Goal: Task Accomplishment & Management: Manage account settings

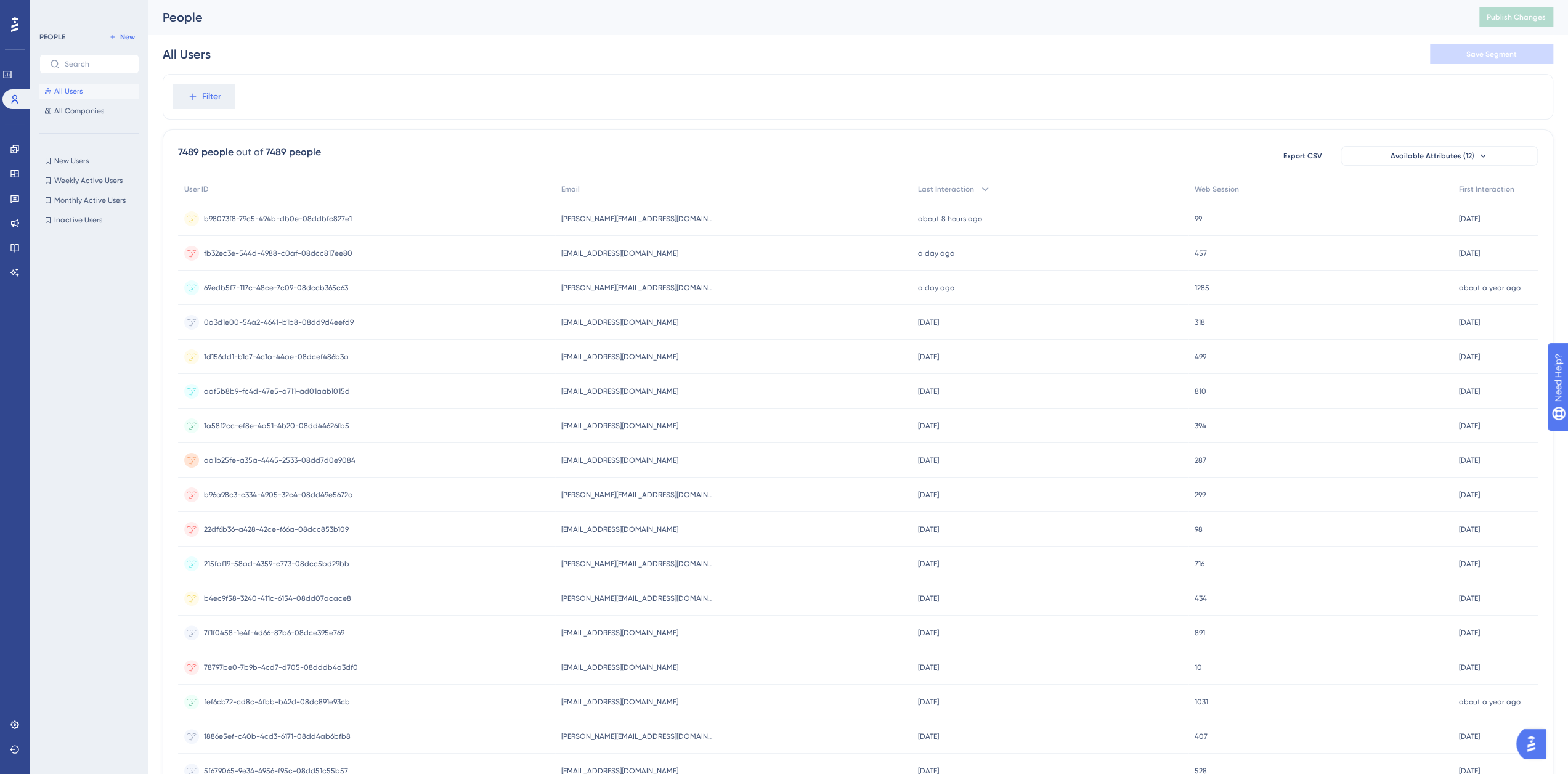
click at [19, 27] on div at bounding box center [14, 24] width 20 height 20
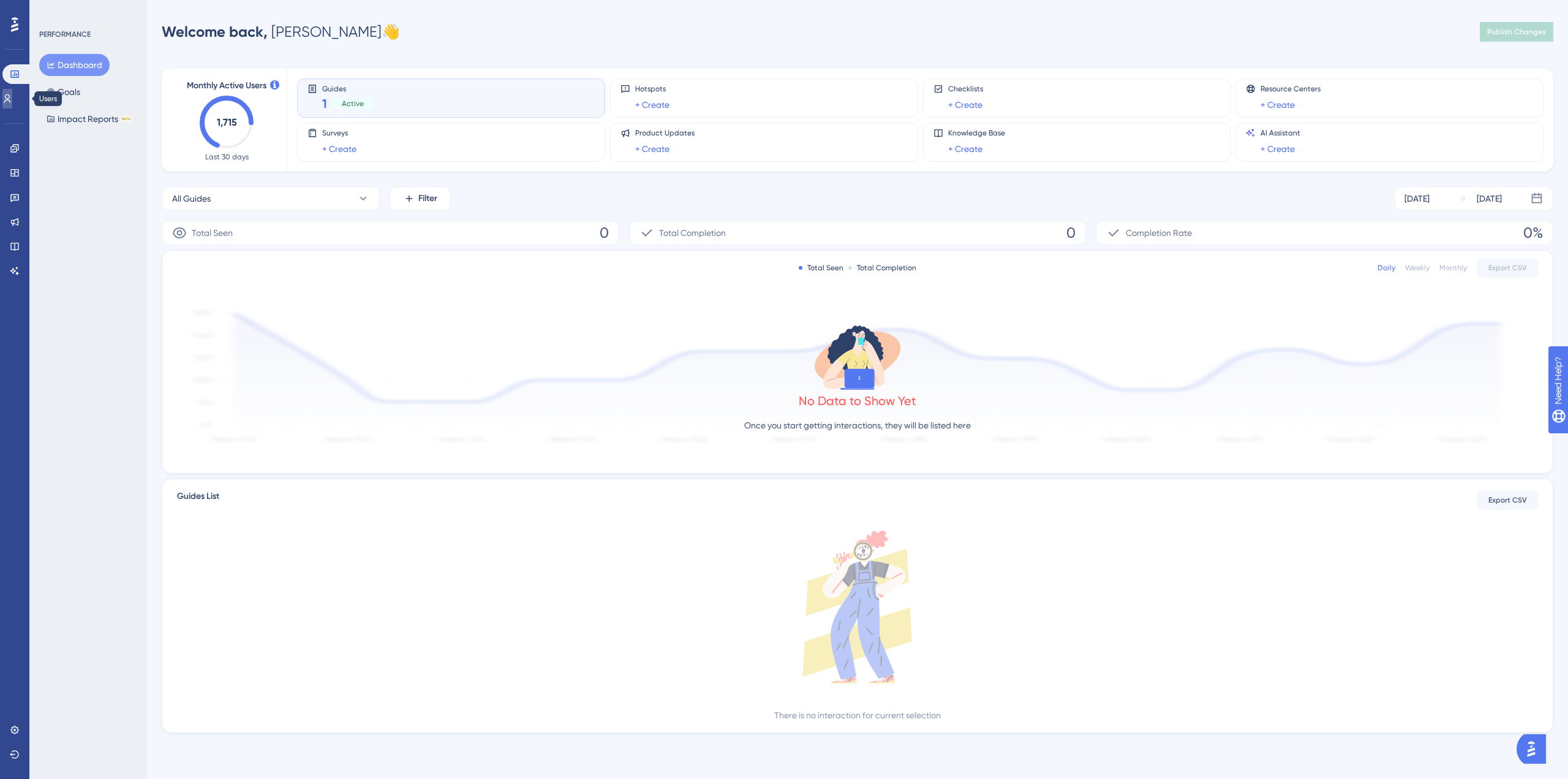
click at [11, 97] on icon at bounding box center [8, 99] width 7 height 9
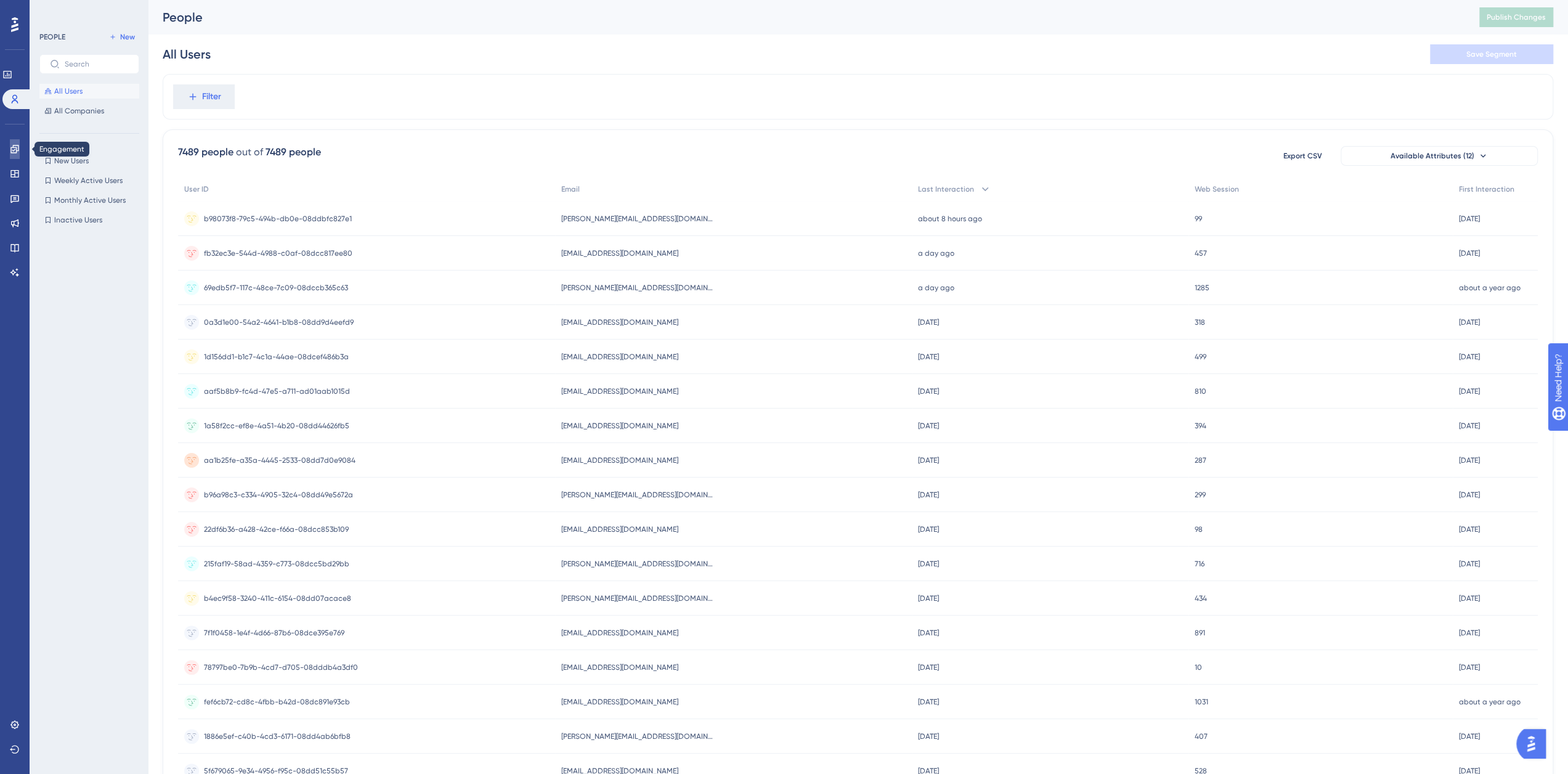
click at [12, 151] on icon at bounding box center [14, 149] width 10 height 10
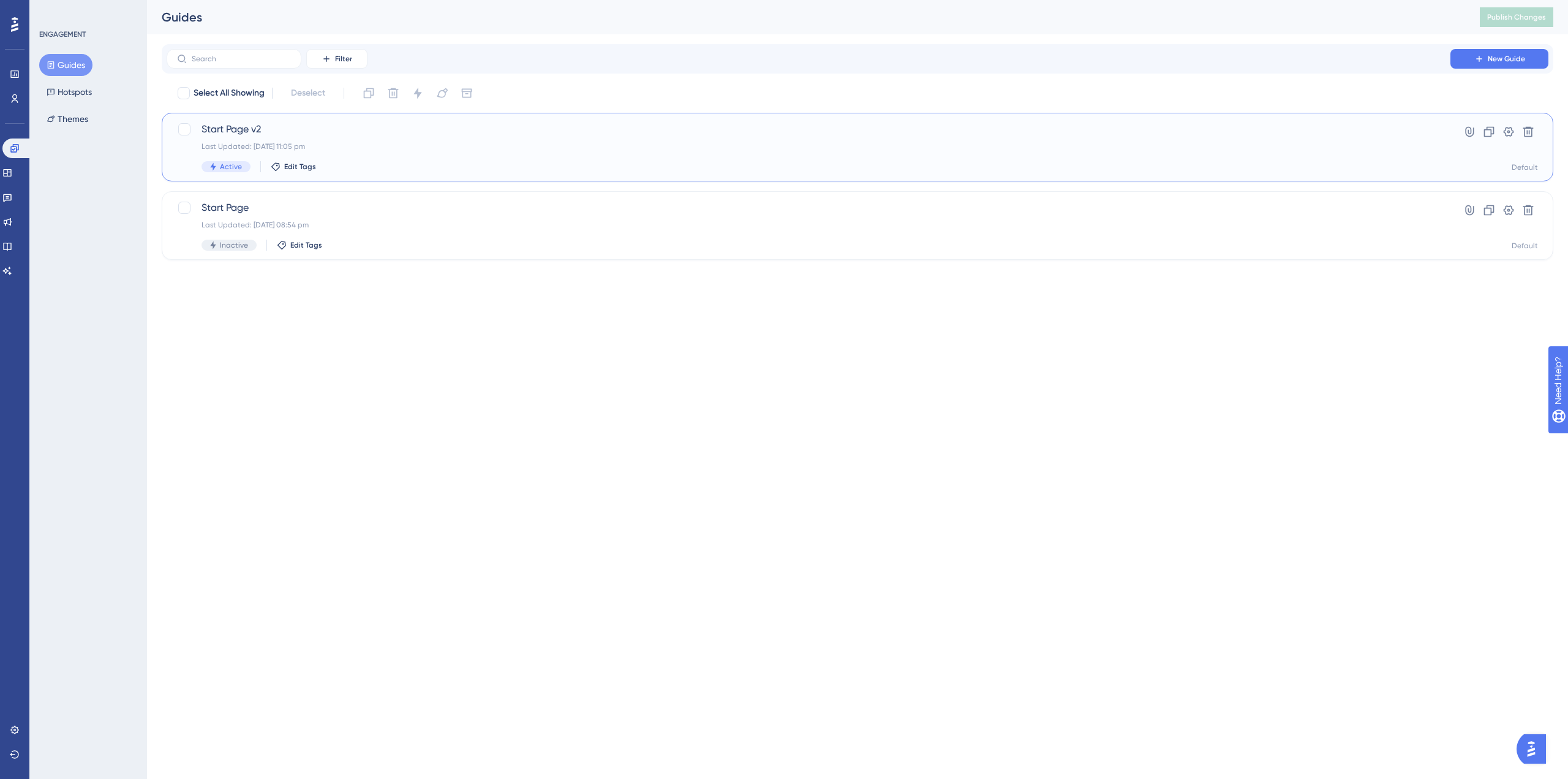
click at [231, 128] on span "Start Page v2" at bounding box center [809, 129] width 1214 height 14
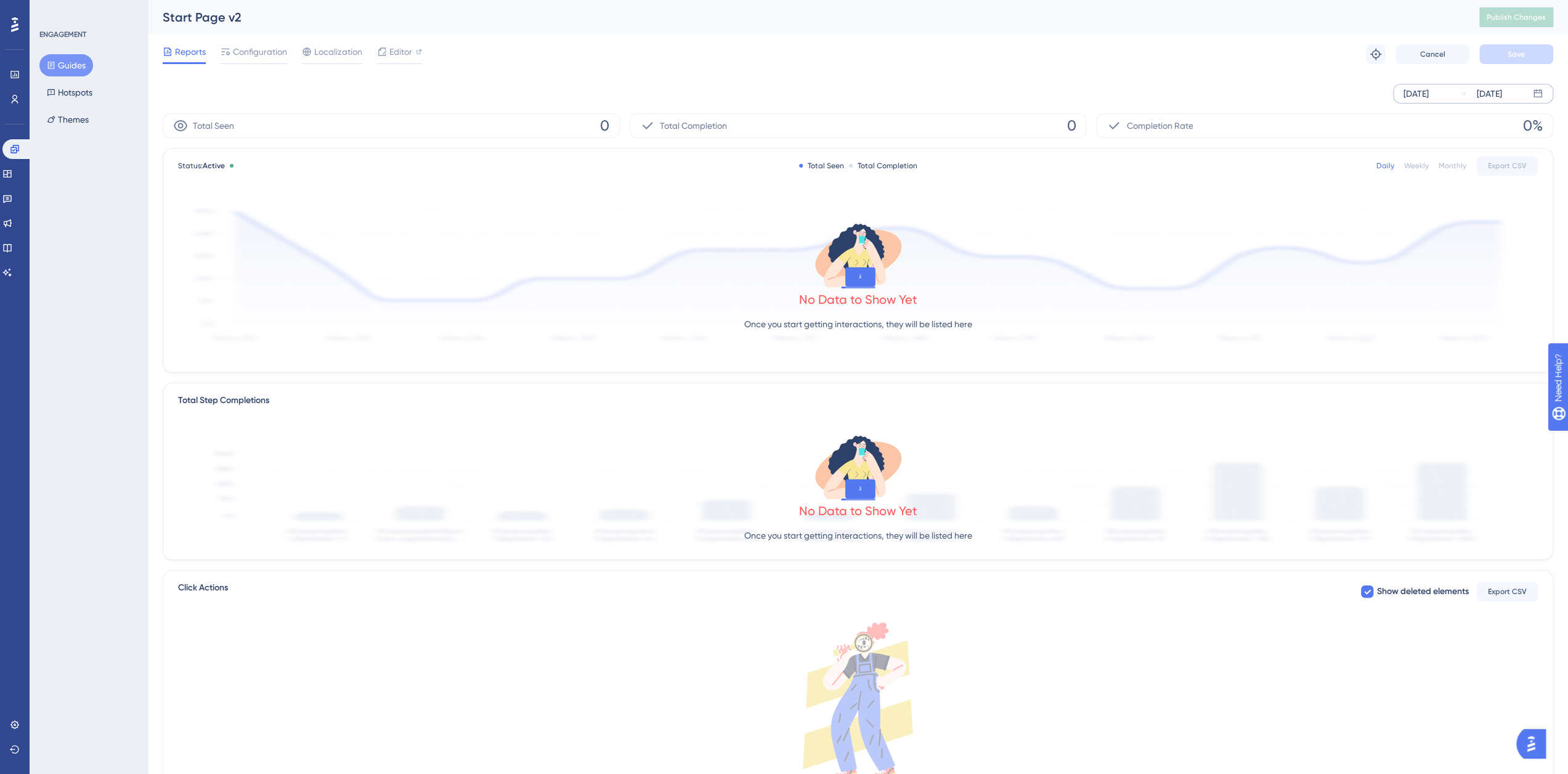
click at [1429, 95] on div "Sep 05 2025" at bounding box center [1416, 93] width 26 height 14
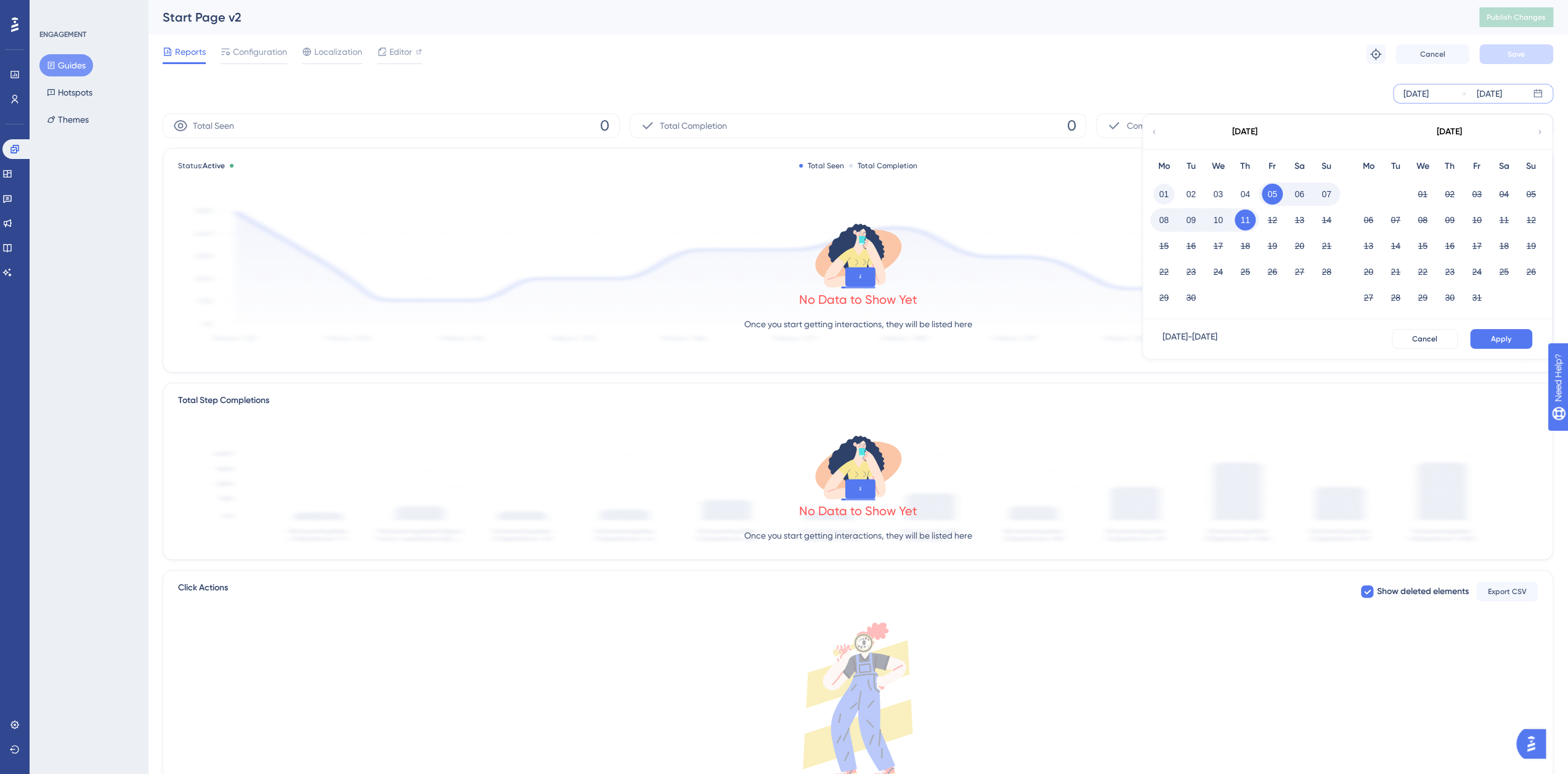
click at [1160, 193] on button "01" at bounding box center [1164, 194] width 21 height 21
click at [1505, 334] on span "Apply" at bounding box center [1500, 339] width 20 height 10
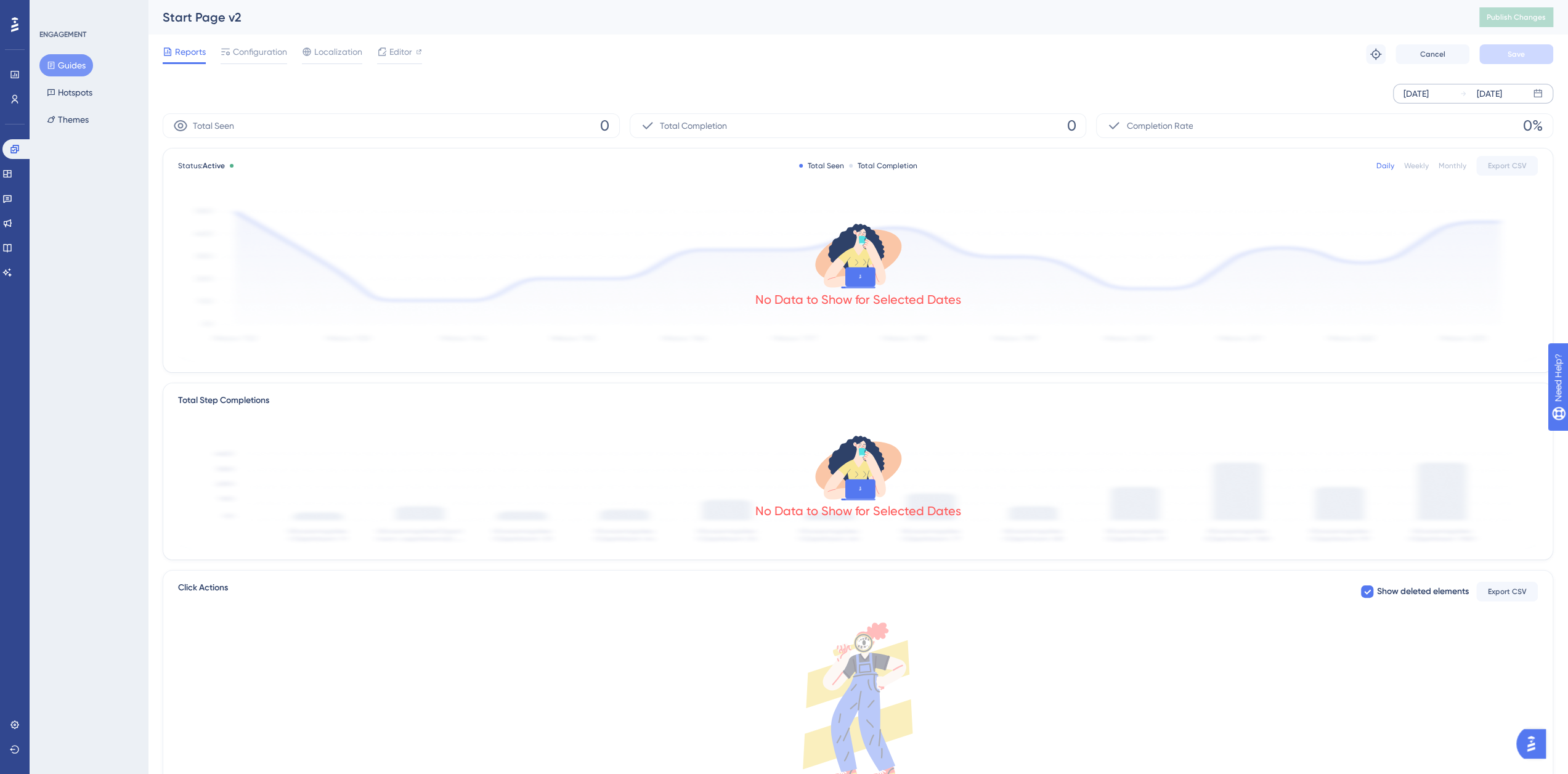
click at [1429, 90] on div "Sep 01 2025" at bounding box center [1416, 93] width 26 height 14
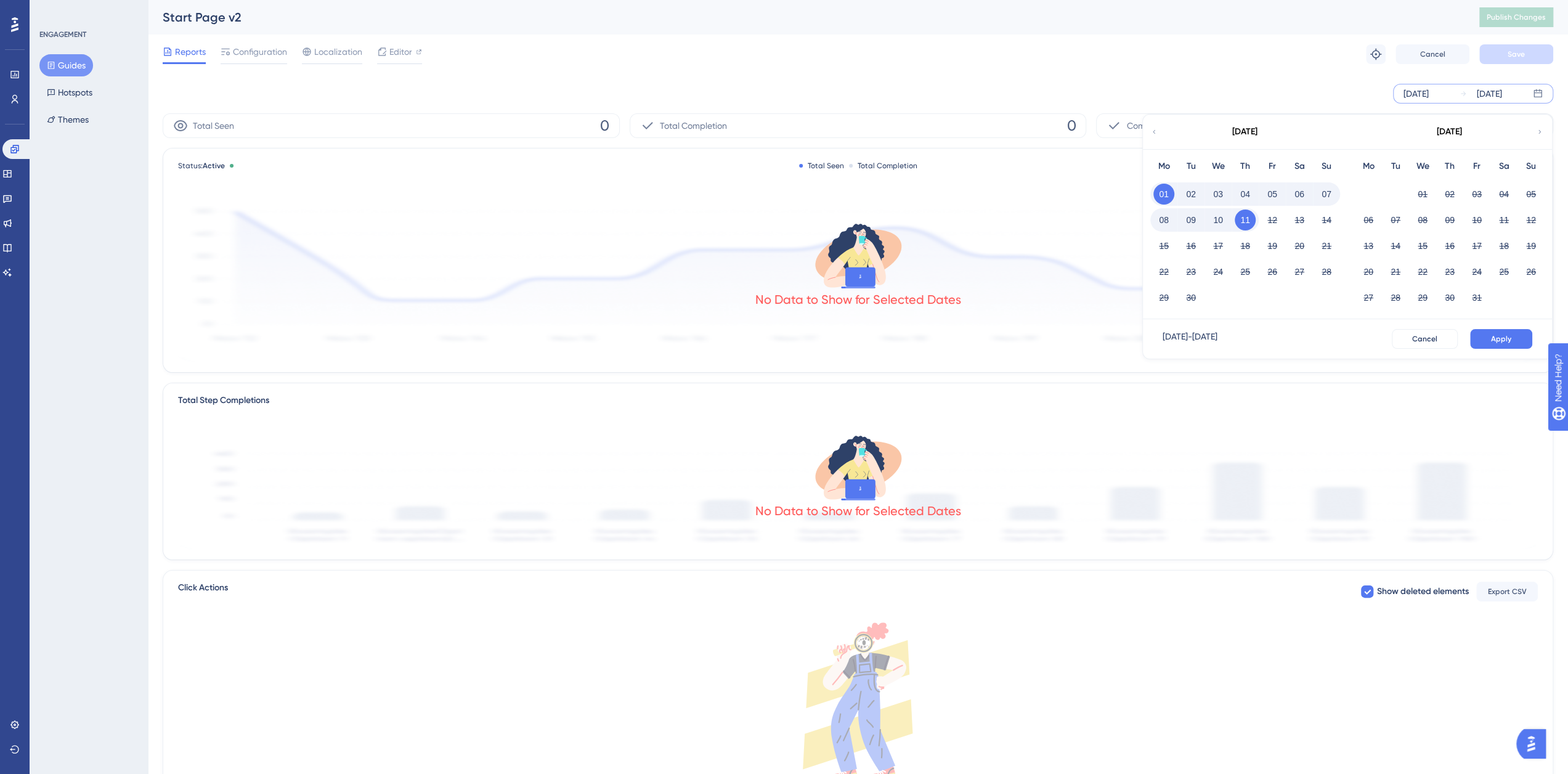
click at [1544, 95] on div "Sep 01 2025 Sep 11 2025 September 2025 Mo Tu We Th Fr Sa Su 01 02 03 04 05 06 0…" at bounding box center [1473, 93] width 160 height 20
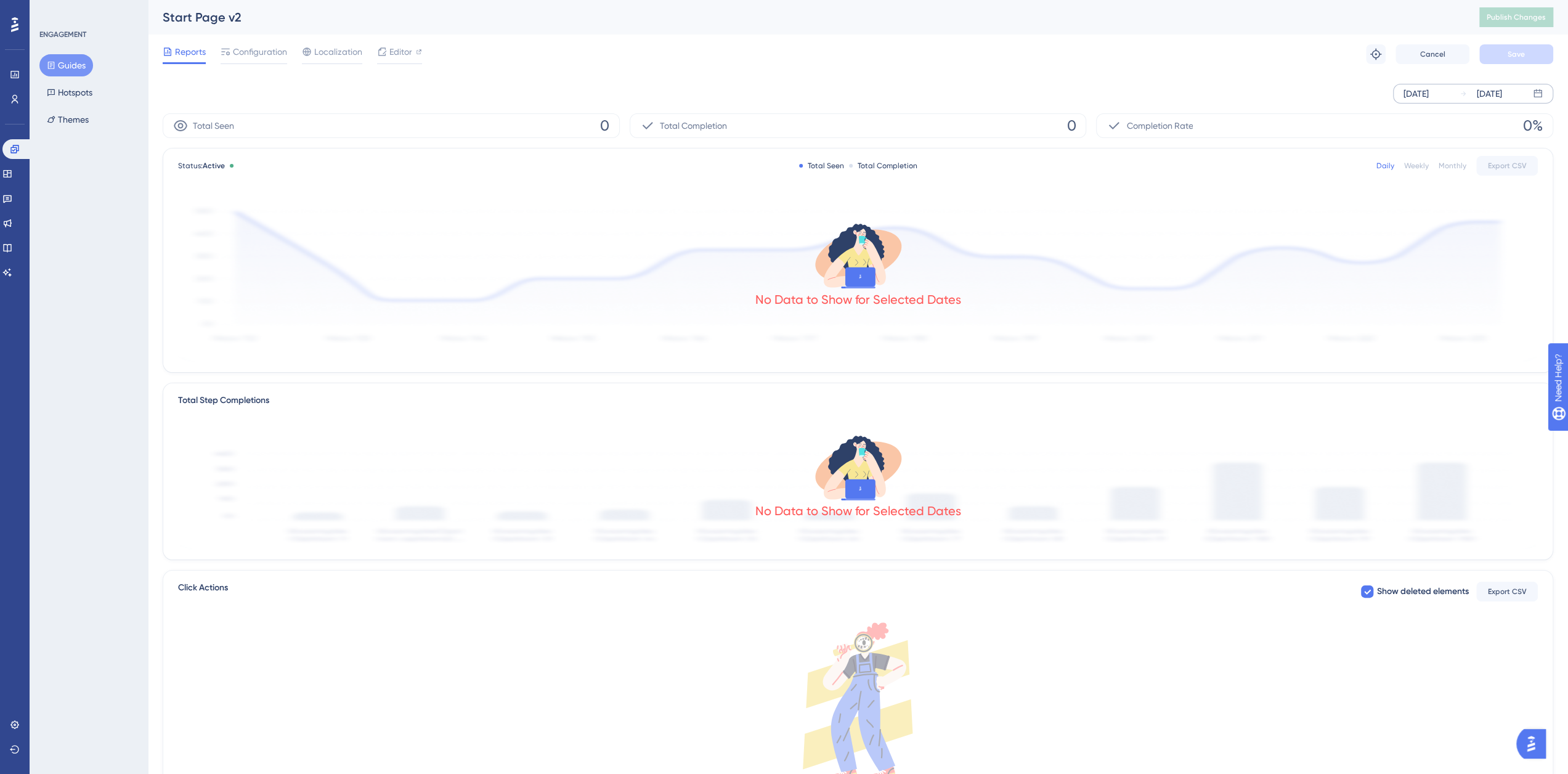
click at [1544, 95] on div "Sep 01 2025 Sep 11 2025" at bounding box center [1473, 93] width 160 height 20
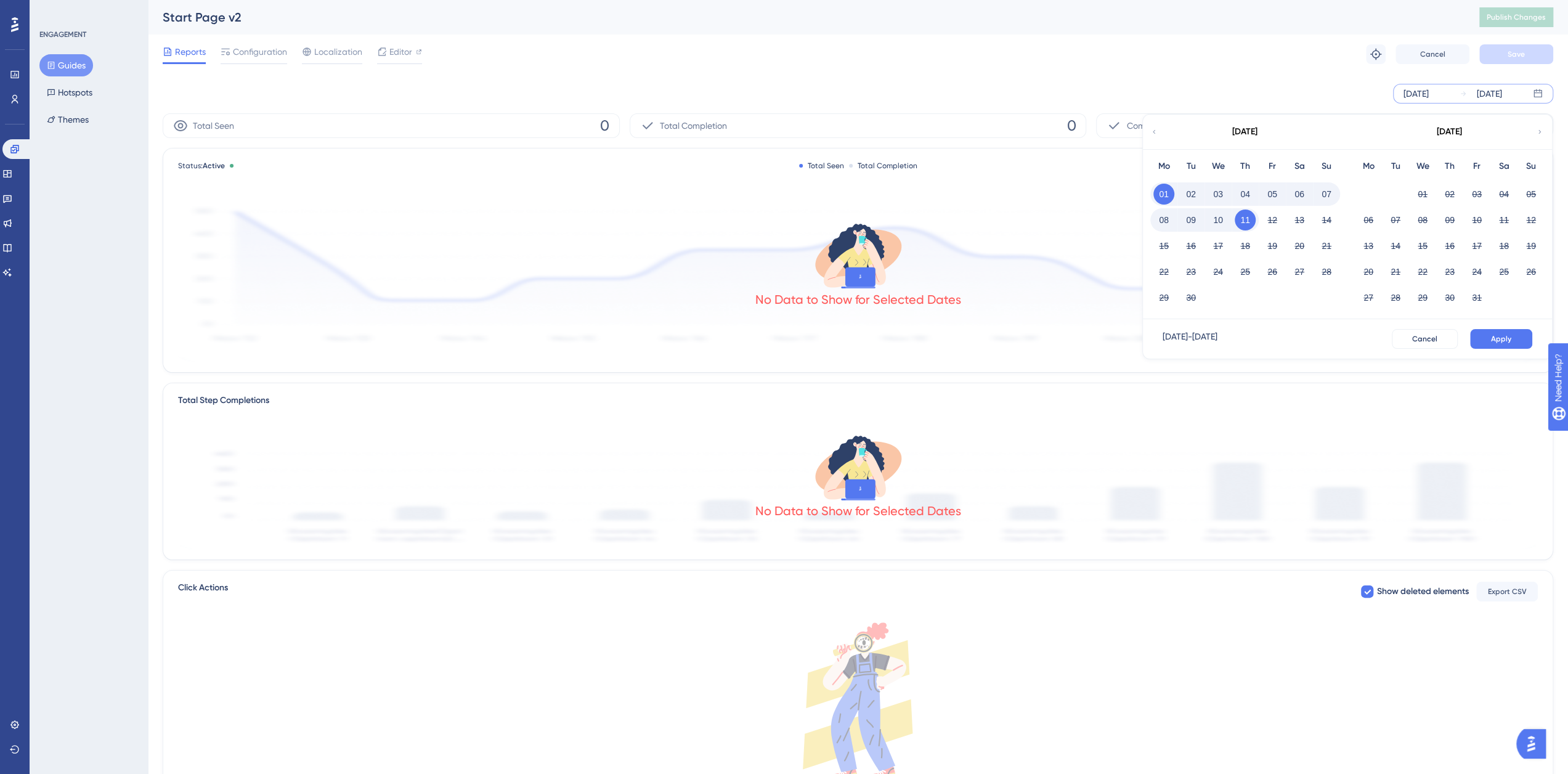
click at [1153, 132] on icon at bounding box center [1153, 132] width 8 height 11
click at [1188, 192] on button "01" at bounding box center [1191, 194] width 21 height 21
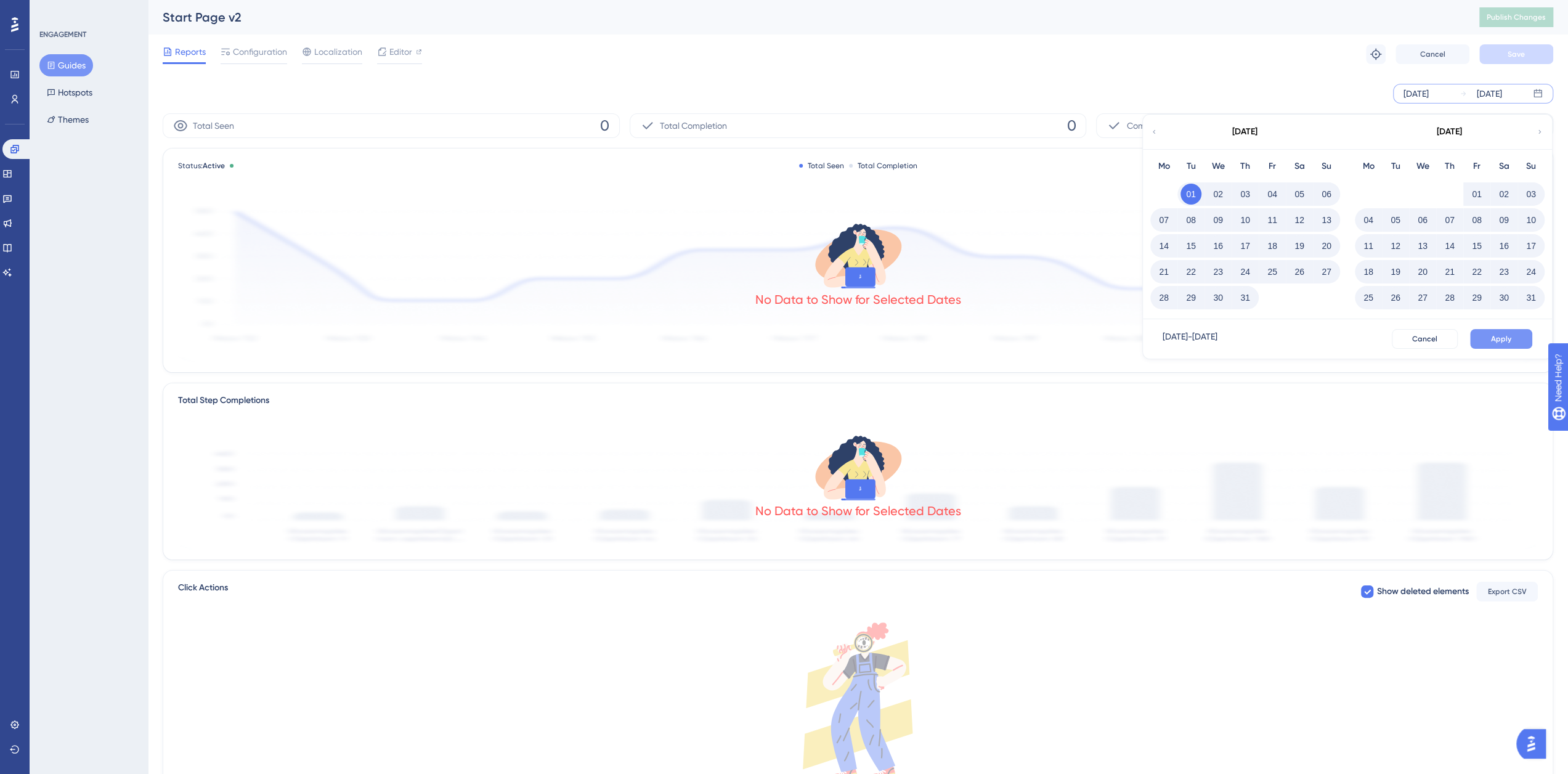
click at [1502, 339] on span "Apply" at bounding box center [1500, 339] width 20 height 10
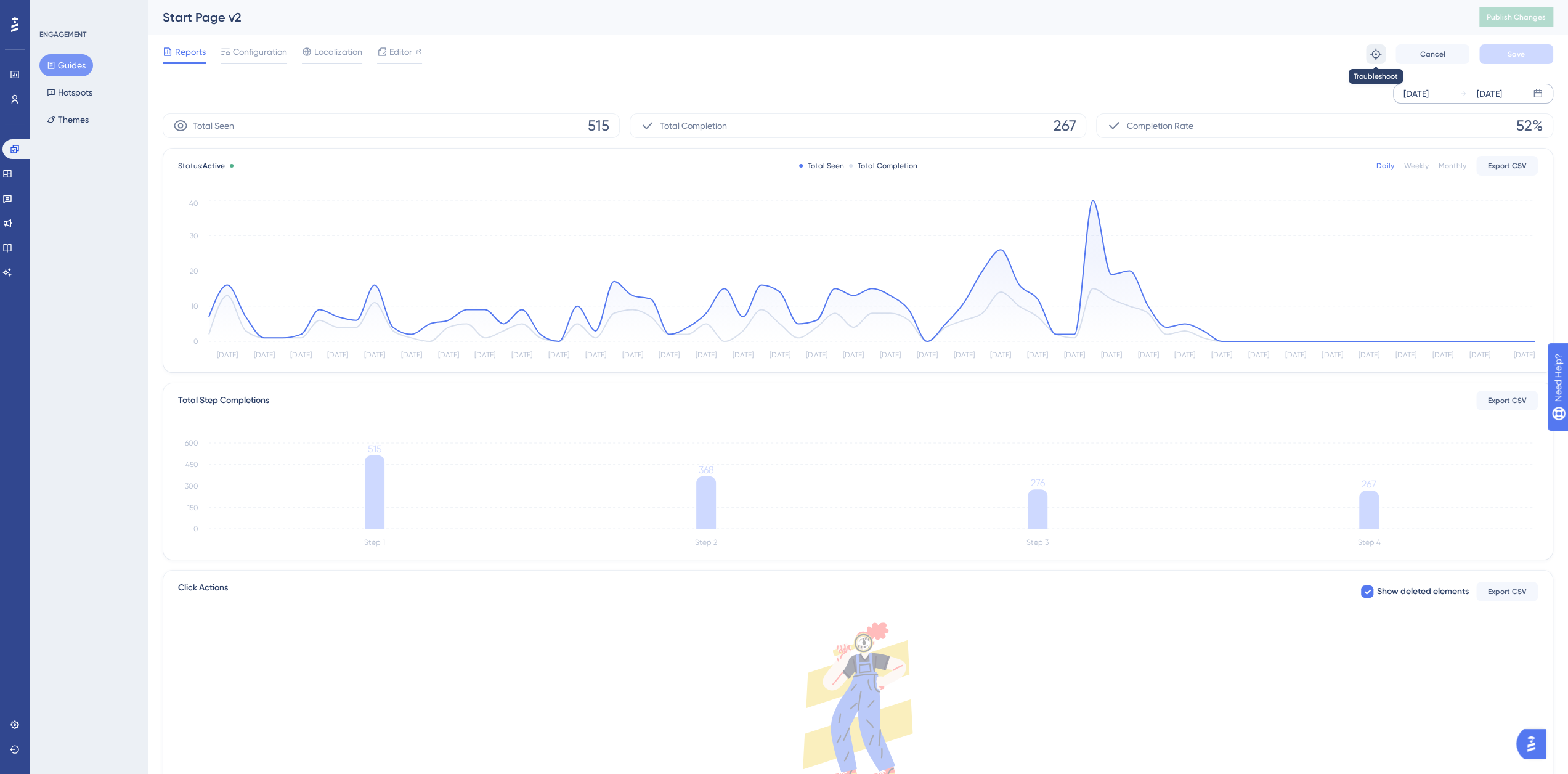
click at [1372, 52] on icon at bounding box center [1376, 54] width 11 height 11
click at [1373, 52] on icon at bounding box center [1376, 54] width 12 height 12
click at [1373, 53] on icon at bounding box center [1376, 54] width 12 height 12
click at [79, 91] on button "Hotspots" at bounding box center [70, 92] width 61 height 22
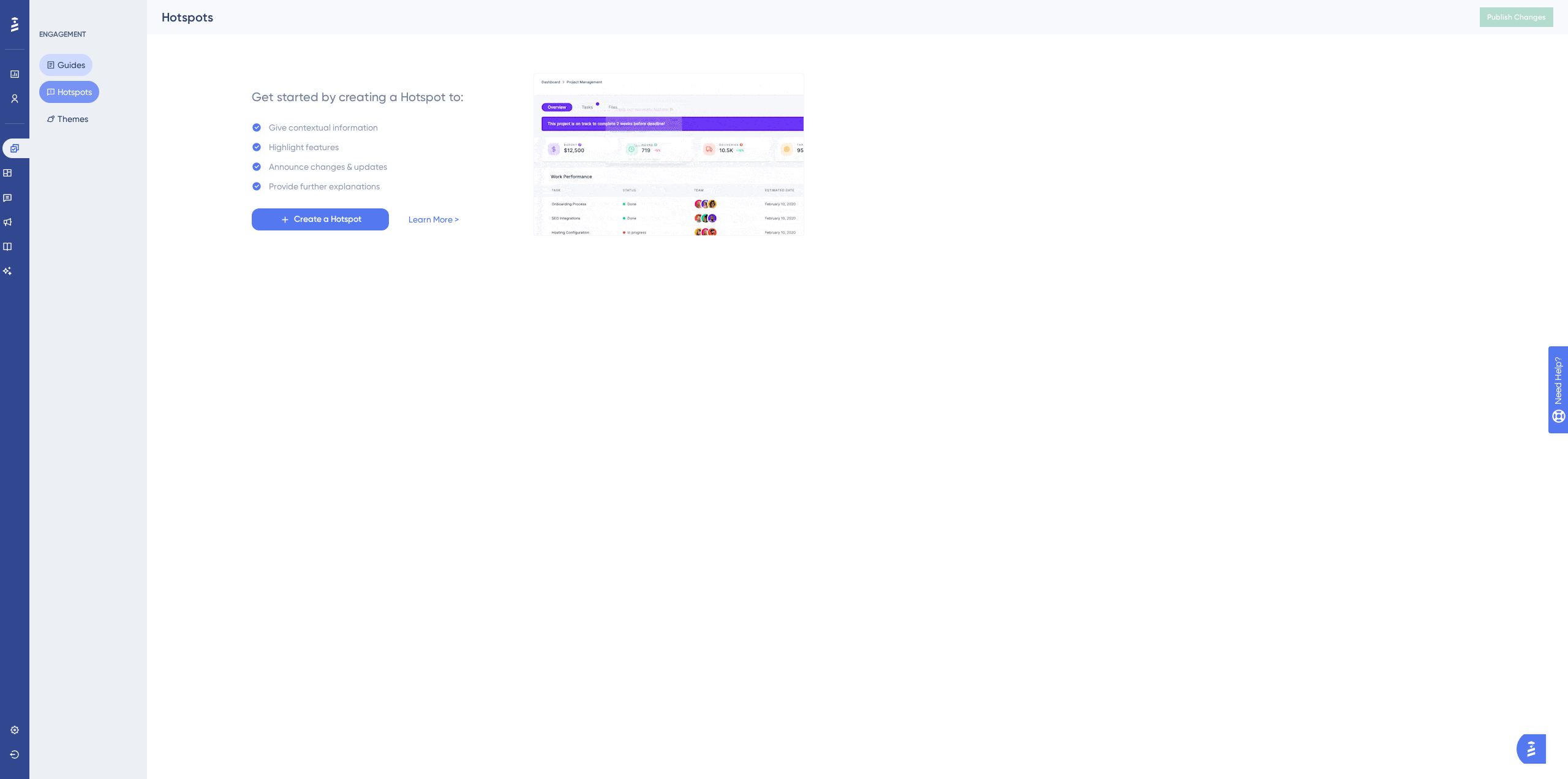
click at [72, 67] on button "Guides" at bounding box center [66, 65] width 54 height 22
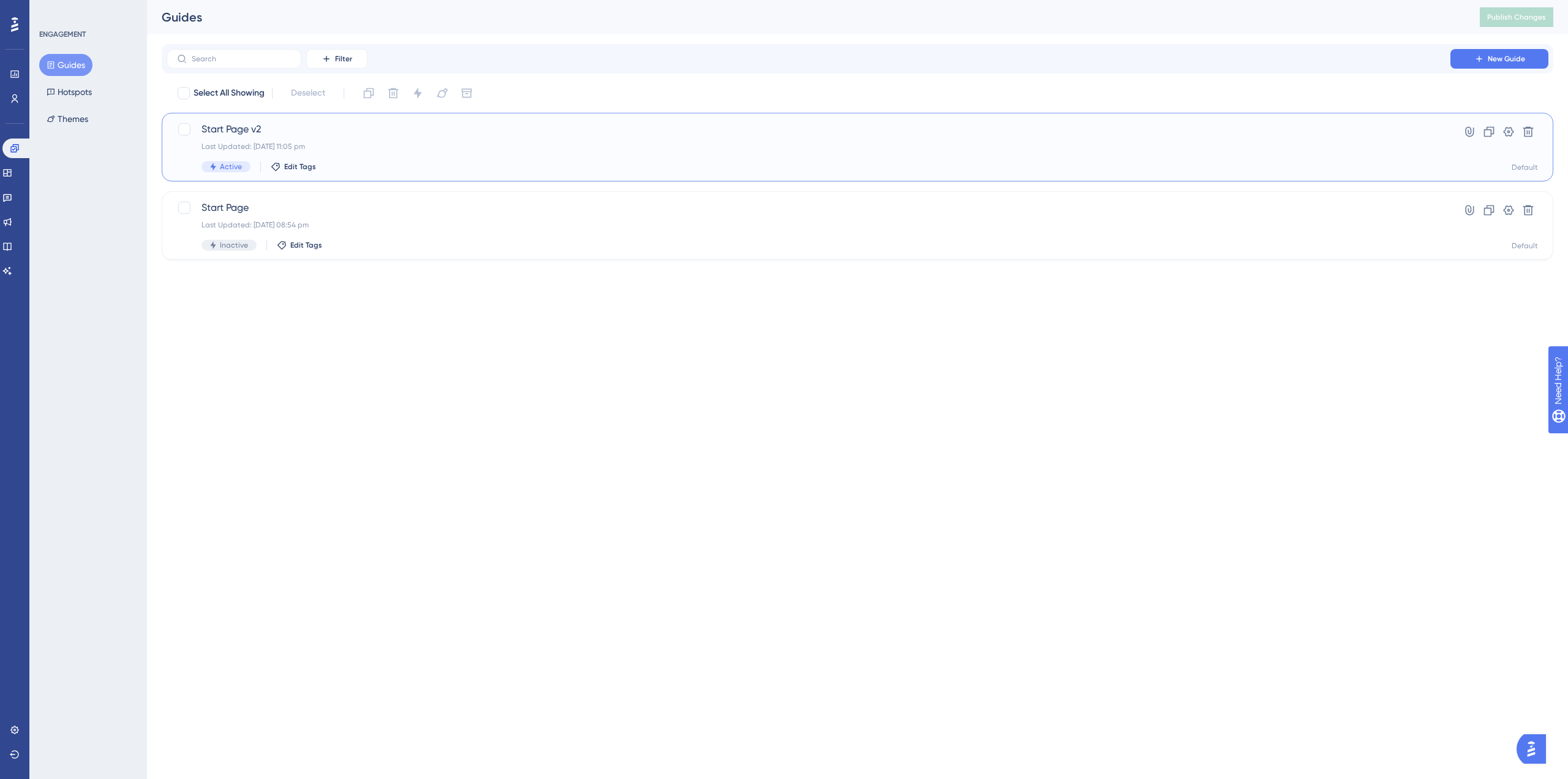
click at [227, 167] on span "Active" at bounding box center [231, 167] width 22 height 10
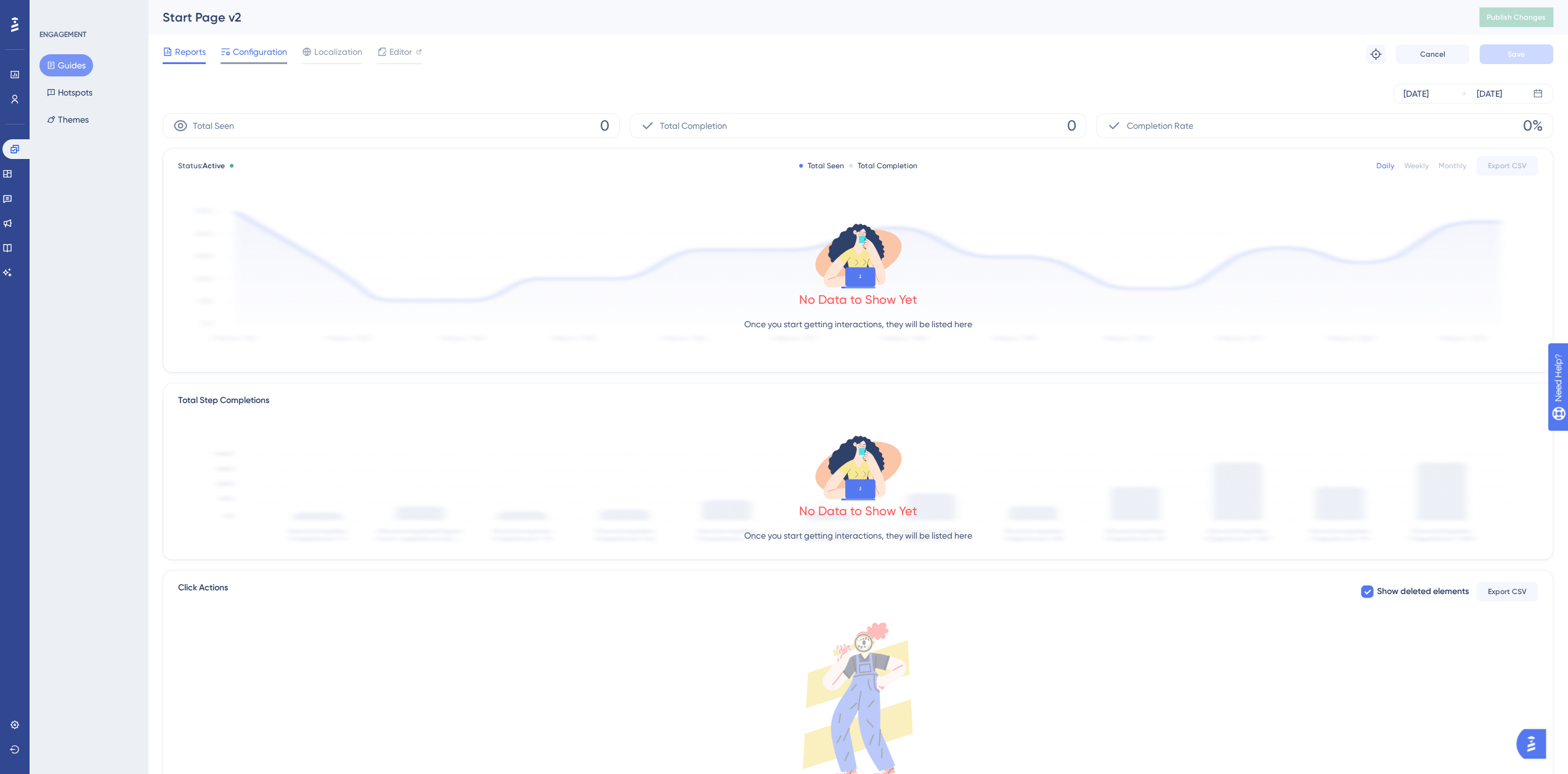
click at [257, 54] on span "Configuration" at bounding box center [260, 51] width 54 height 14
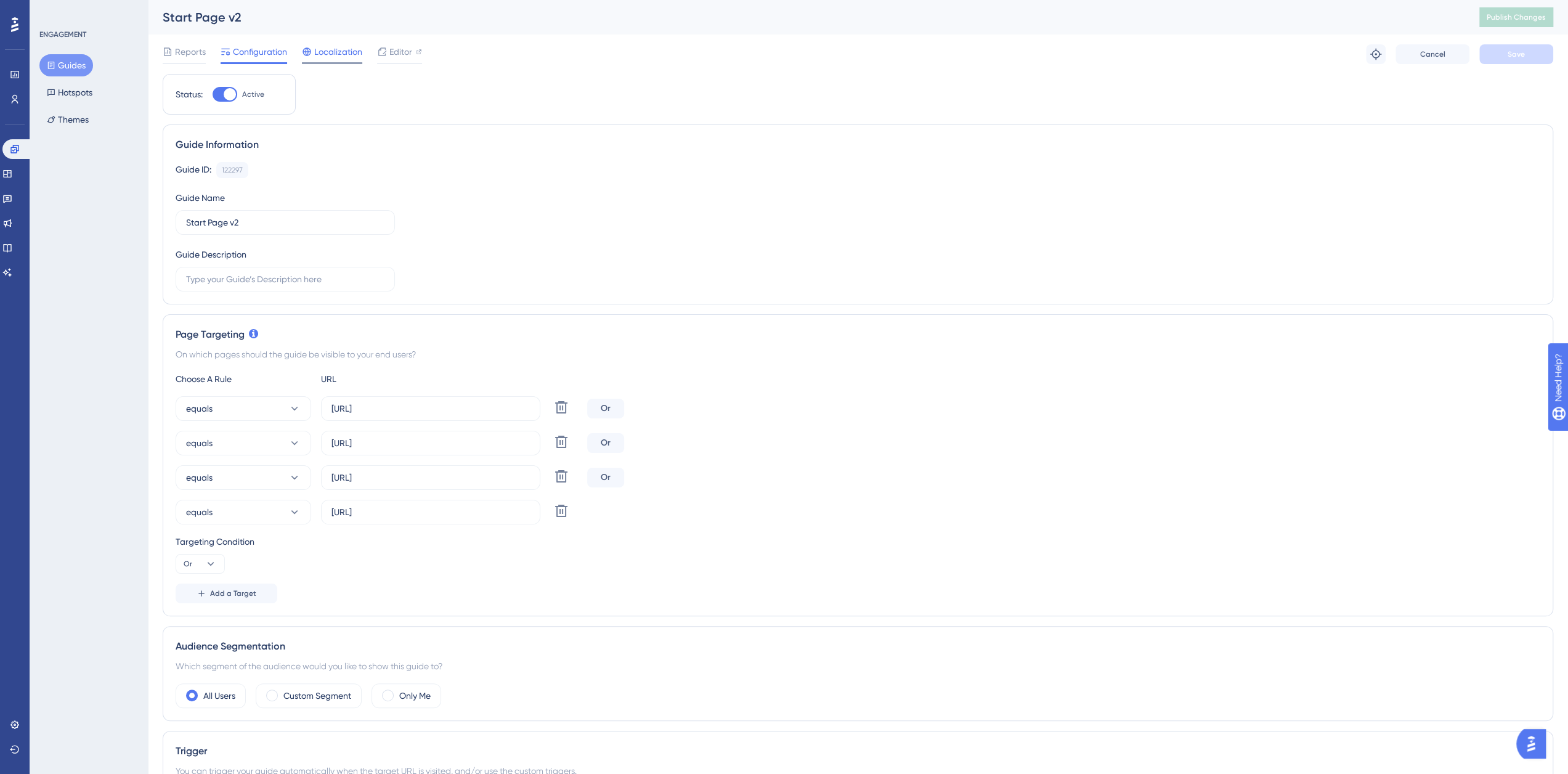
click at [349, 54] on span "Localization" at bounding box center [338, 51] width 48 height 14
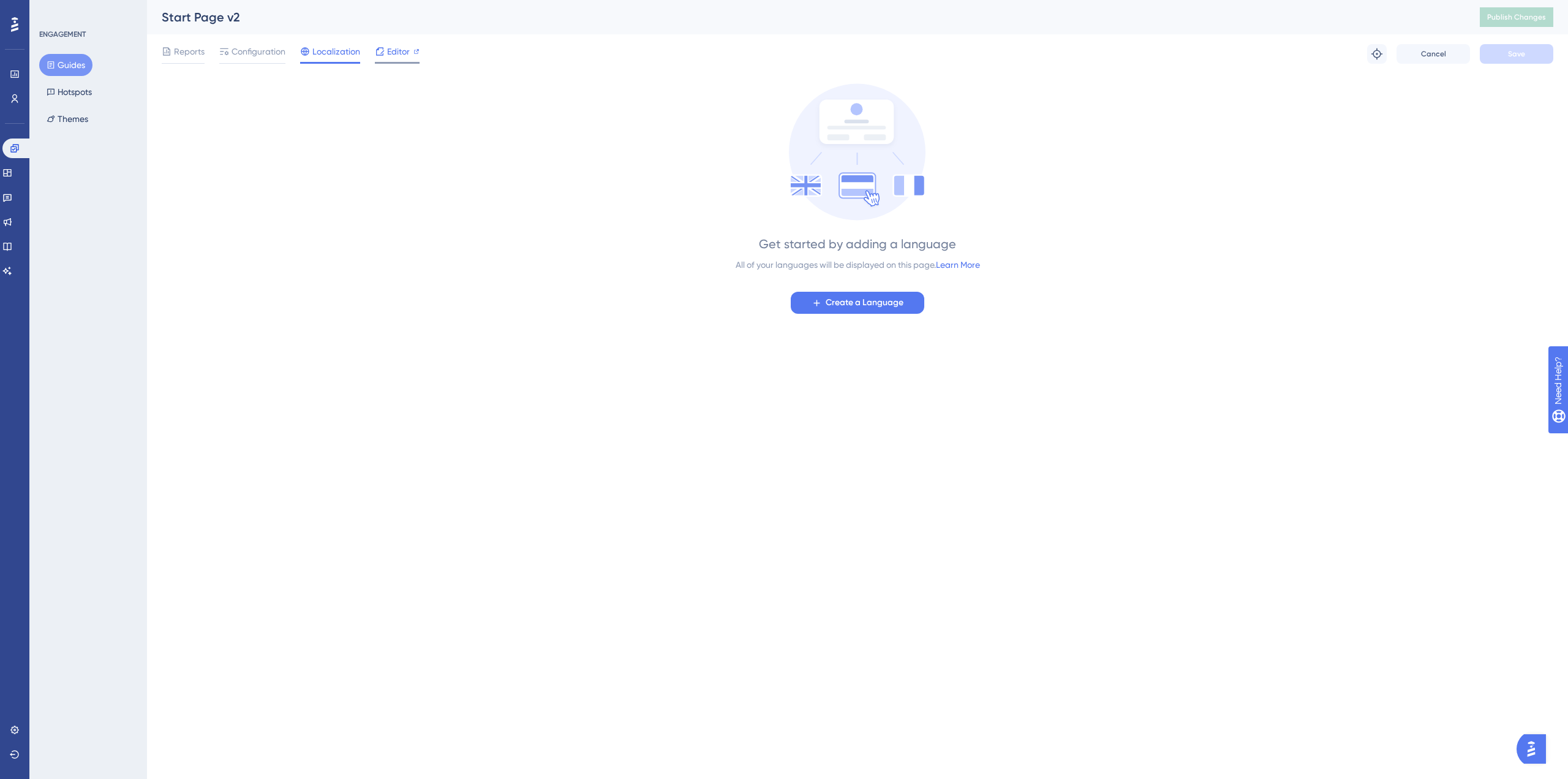
click at [401, 49] on span "Editor" at bounding box center [398, 51] width 23 height 14
click at [388, 49] on span "Editor" at bounding box center [398, 51] width 23 height 14
click at [69, 62] on button "Guides" at bounding box center [66, 65] width 54 height 22
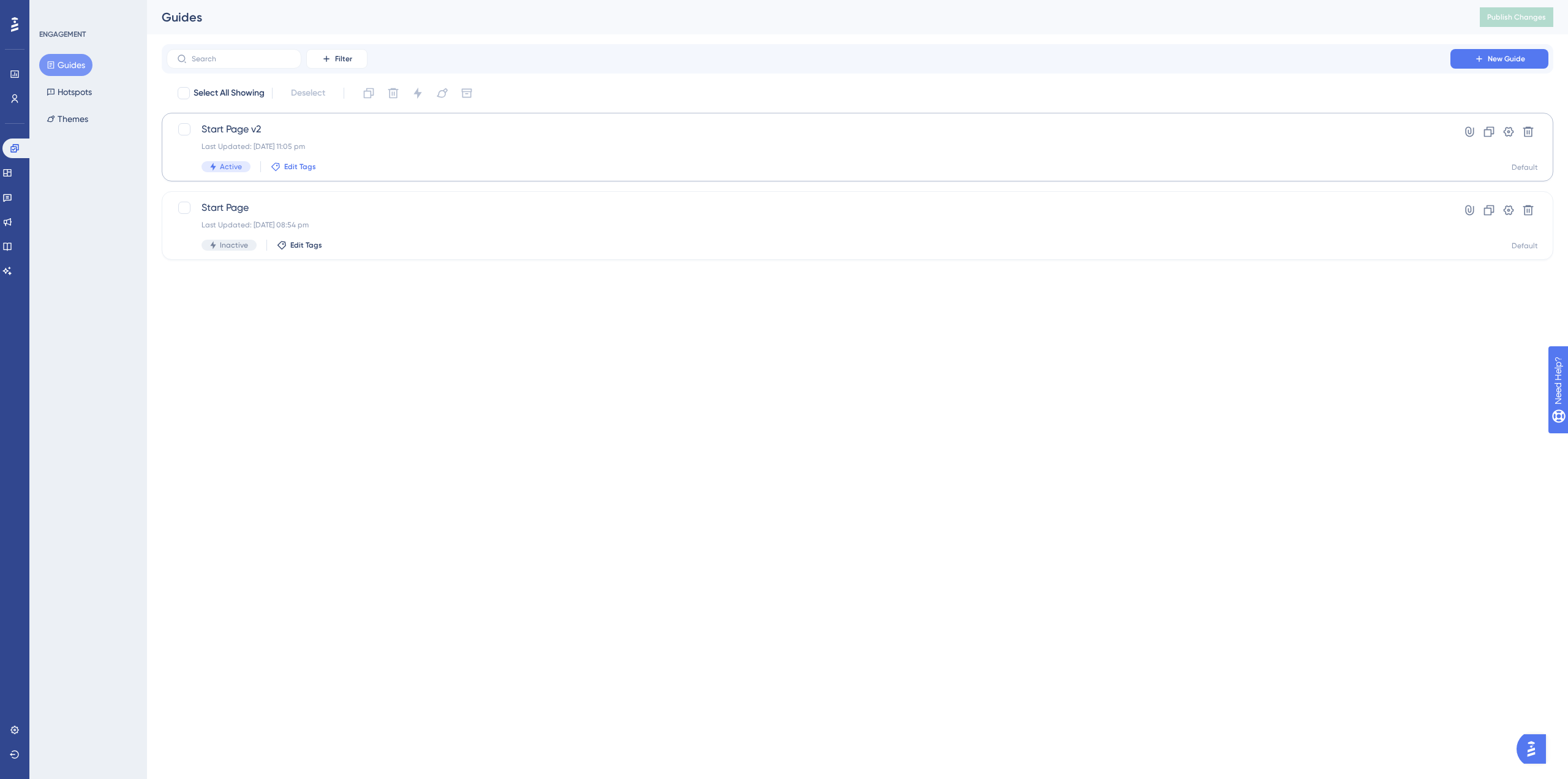
click at [305, 165] on span "Edit Tags" at bounding box center [300, 167] width 32 height 10
click at [447, 146] on div "Last Updated: 06 Nov 2024 11:05 pm" at bounding box center [809, 146] width 1214 height 10
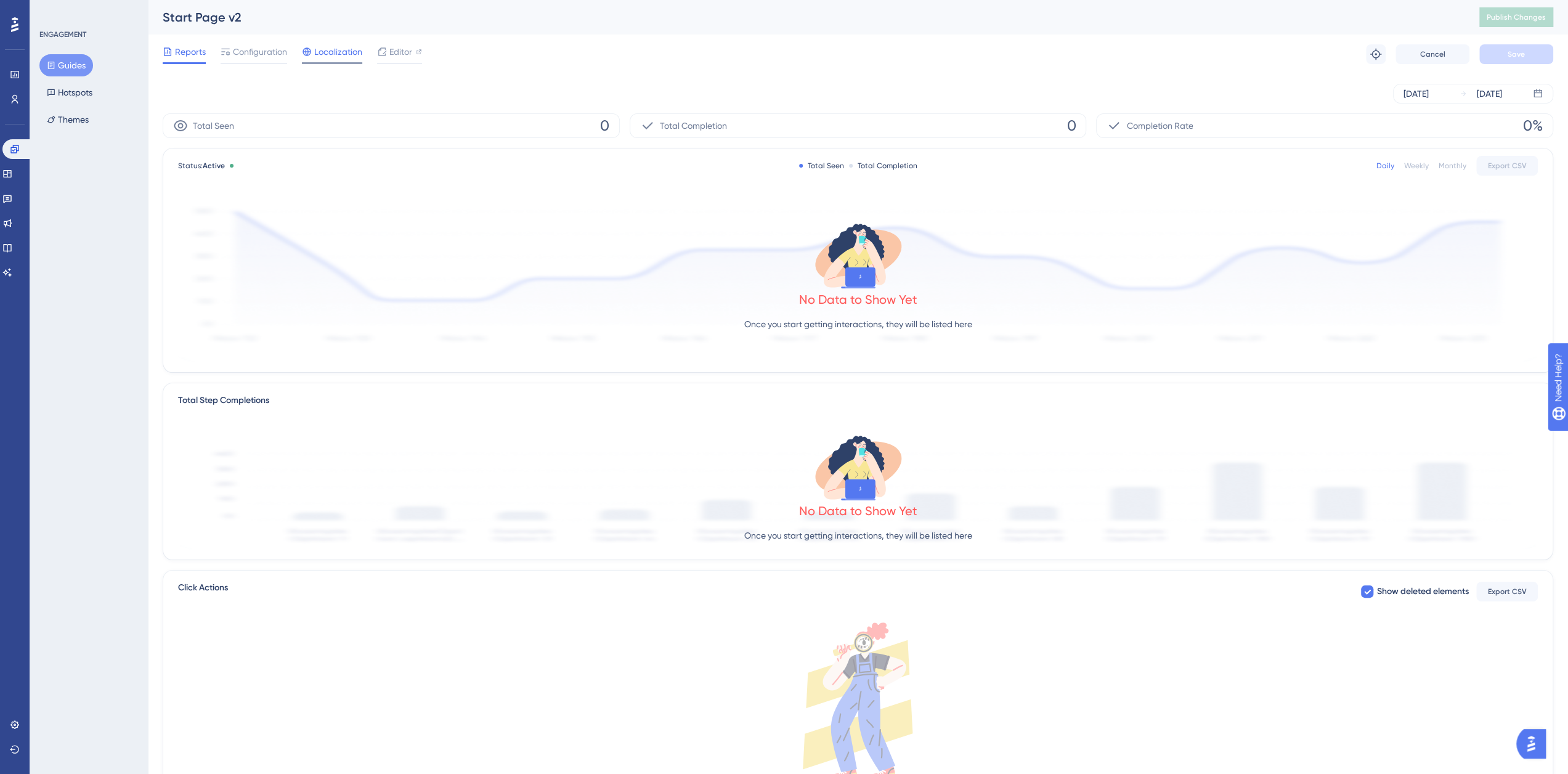
click at [334, 55] on span "Localization" at bounding box center [338, 51] width 48 height 14
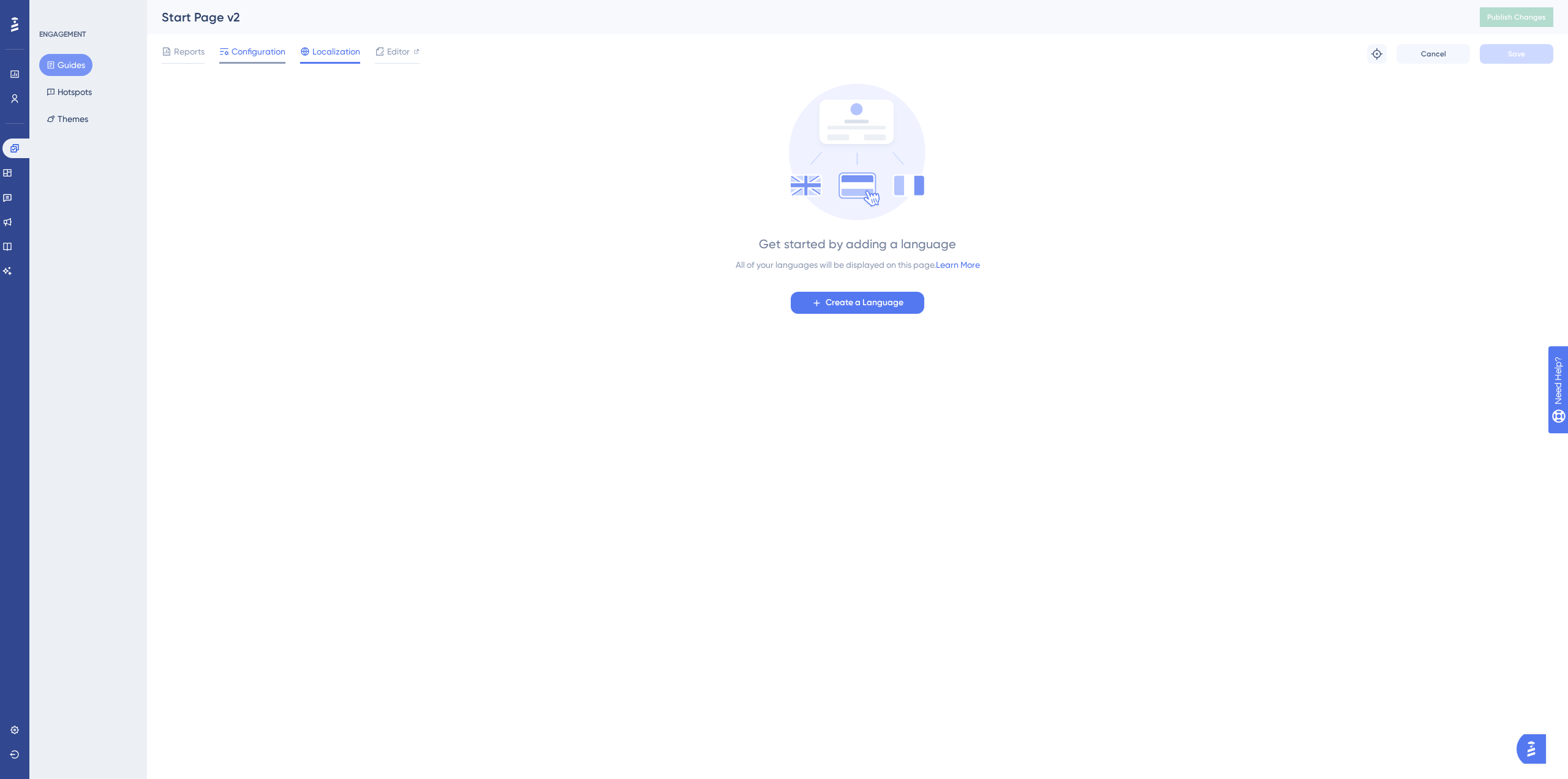
click at [268, 54] on span "Configuration" at bounding box center [259, 51] width 54 height 14
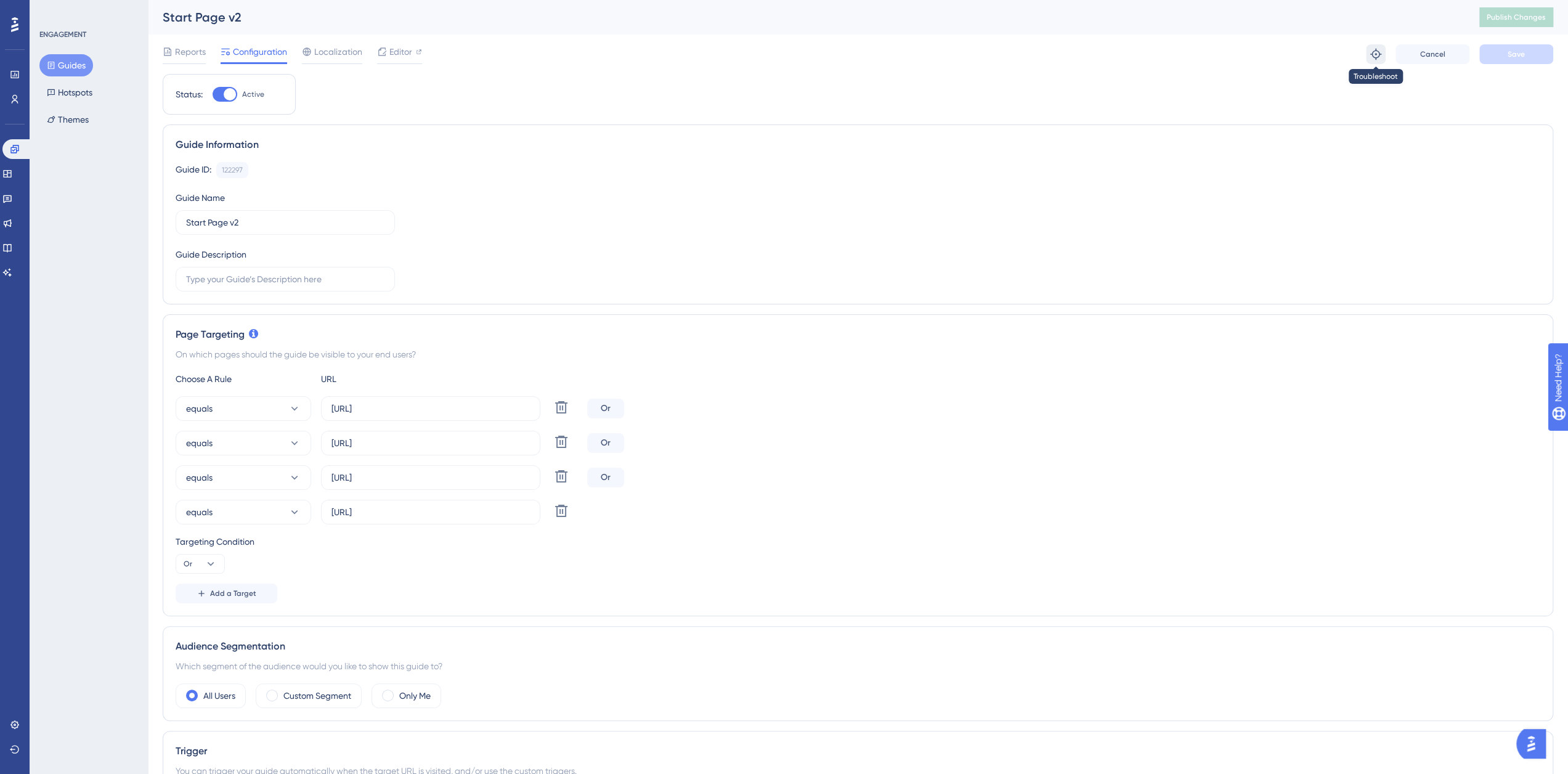
click at [1378, 56] on icon at bounding box center [1376, 54] width 12 height 12
